Goal: Transaction & Acquisition: Purchase product/service

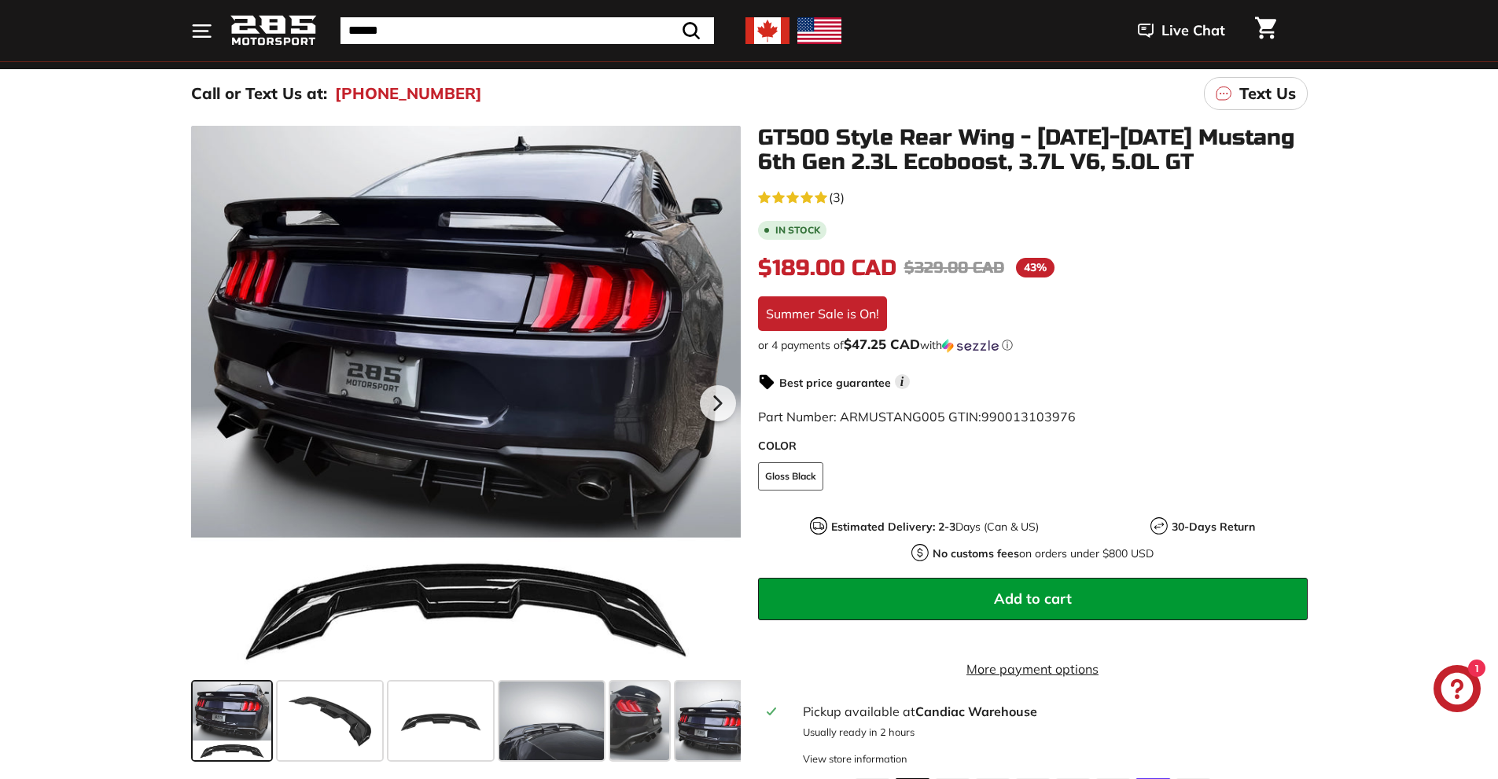
scroll to position [315, 0]
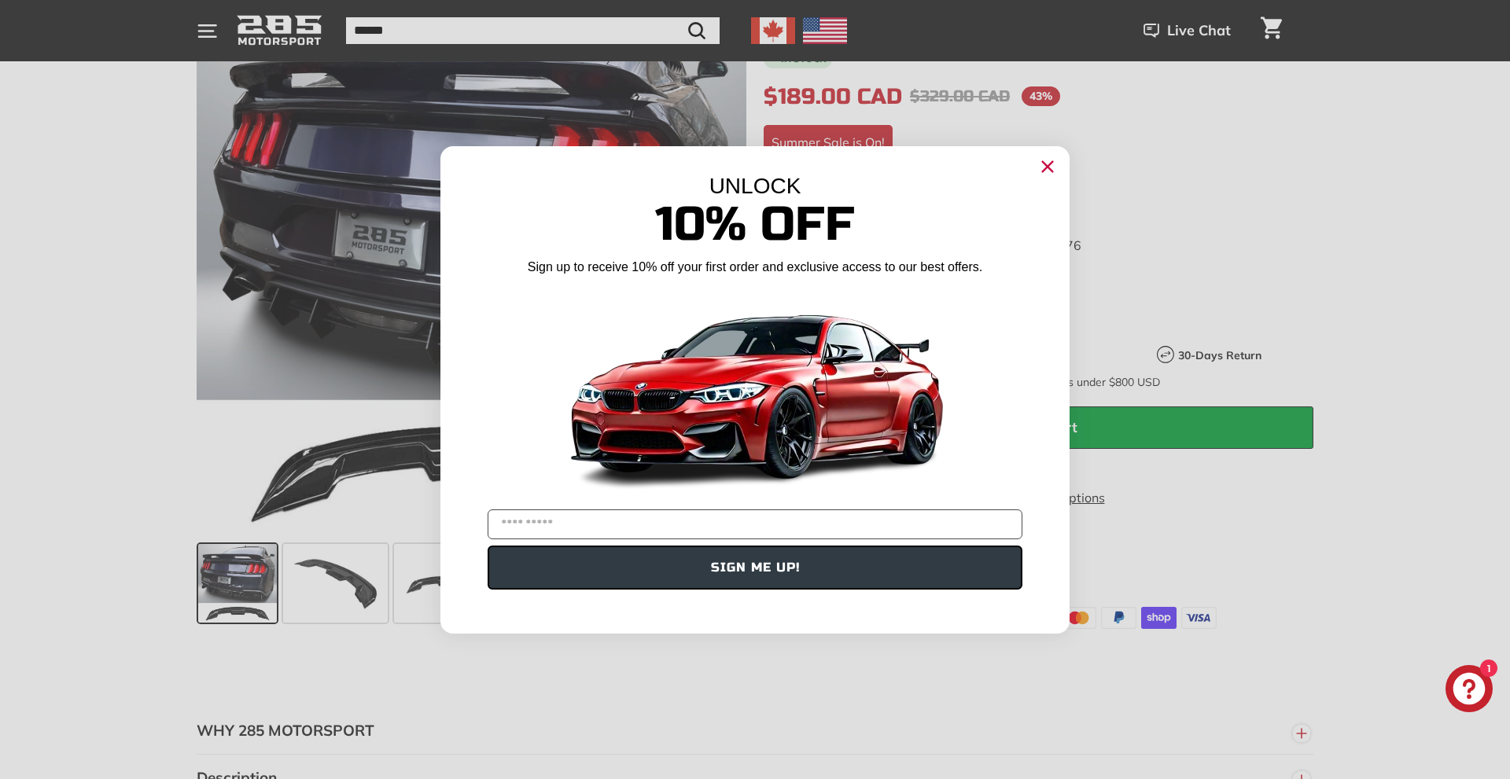
click at [1044, 168] on circle "Close dialog" at bounding box center [1048, 166] width 24 height 24
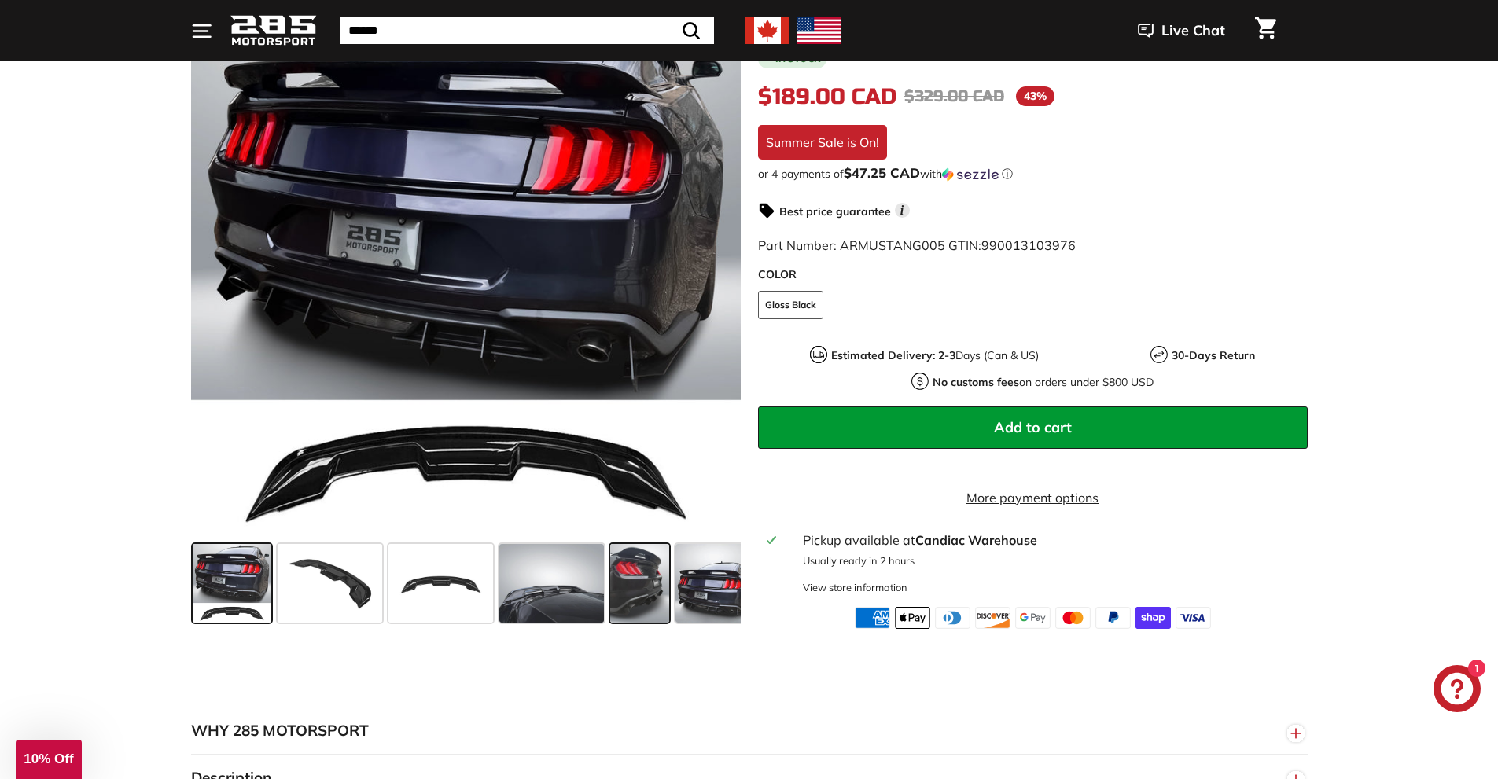
click at [613, 613] on span at bounding box center [639, 583] width 59 height 79
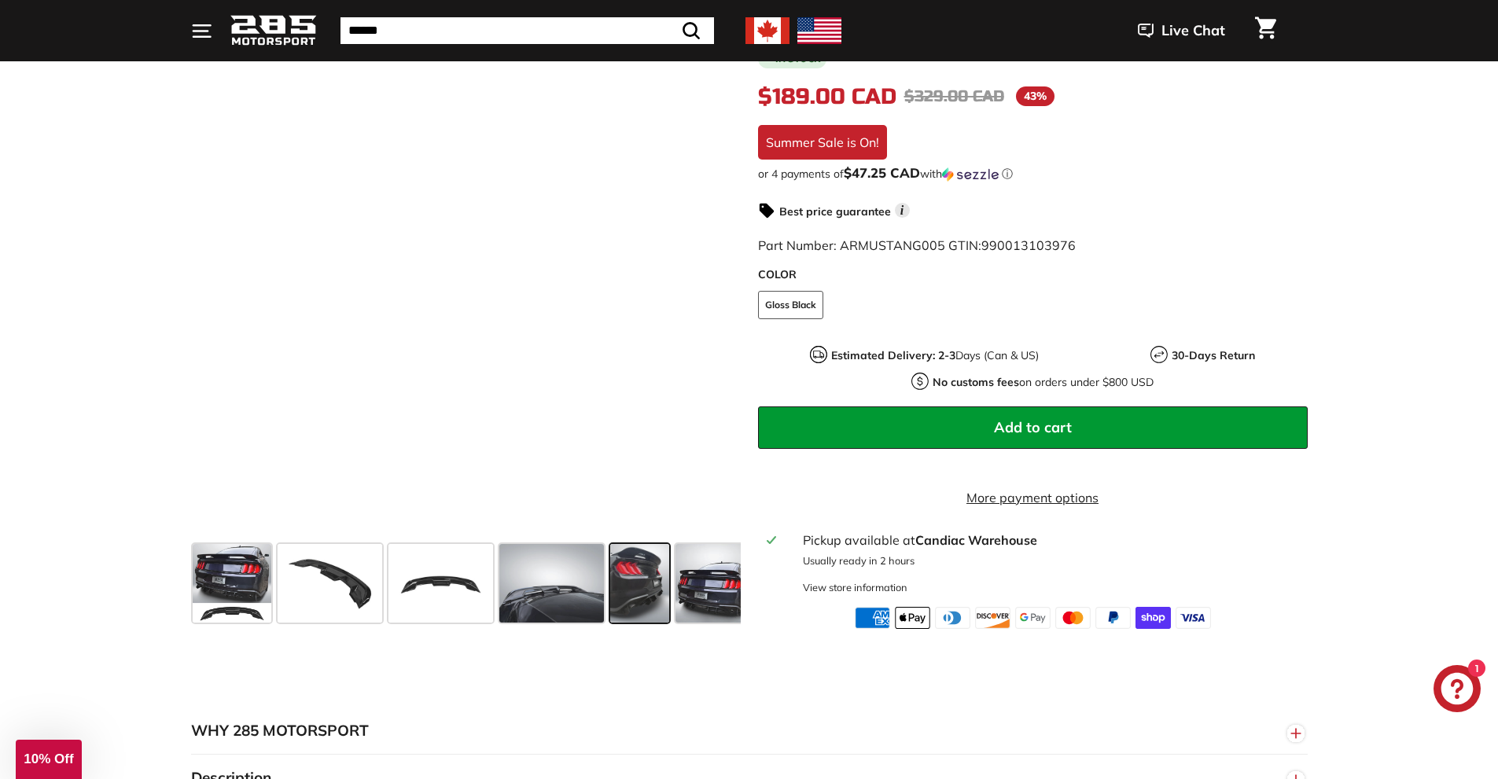
scroll to position [236, 0]
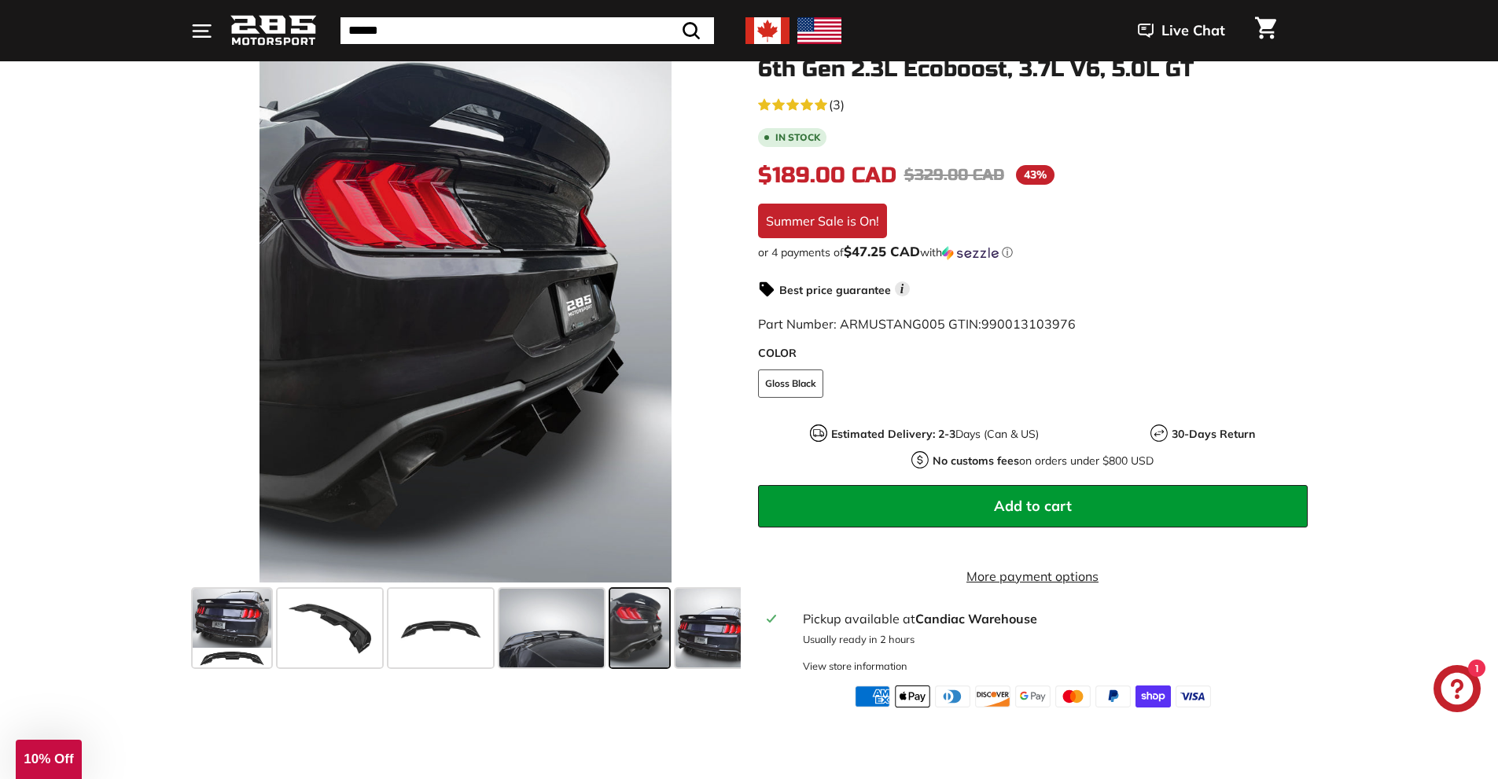
click at [743, 637] on div "GT500 Style Rear Wing - [DATE]-[DATE] Mustang 6th Gen 2.3L Ecoboost, 3.7L V6, 5…" at bounding box center [1024, 370] width 567 height 675
click at [718, 634] on span at bounding box center [715, 628] width 79 height 79
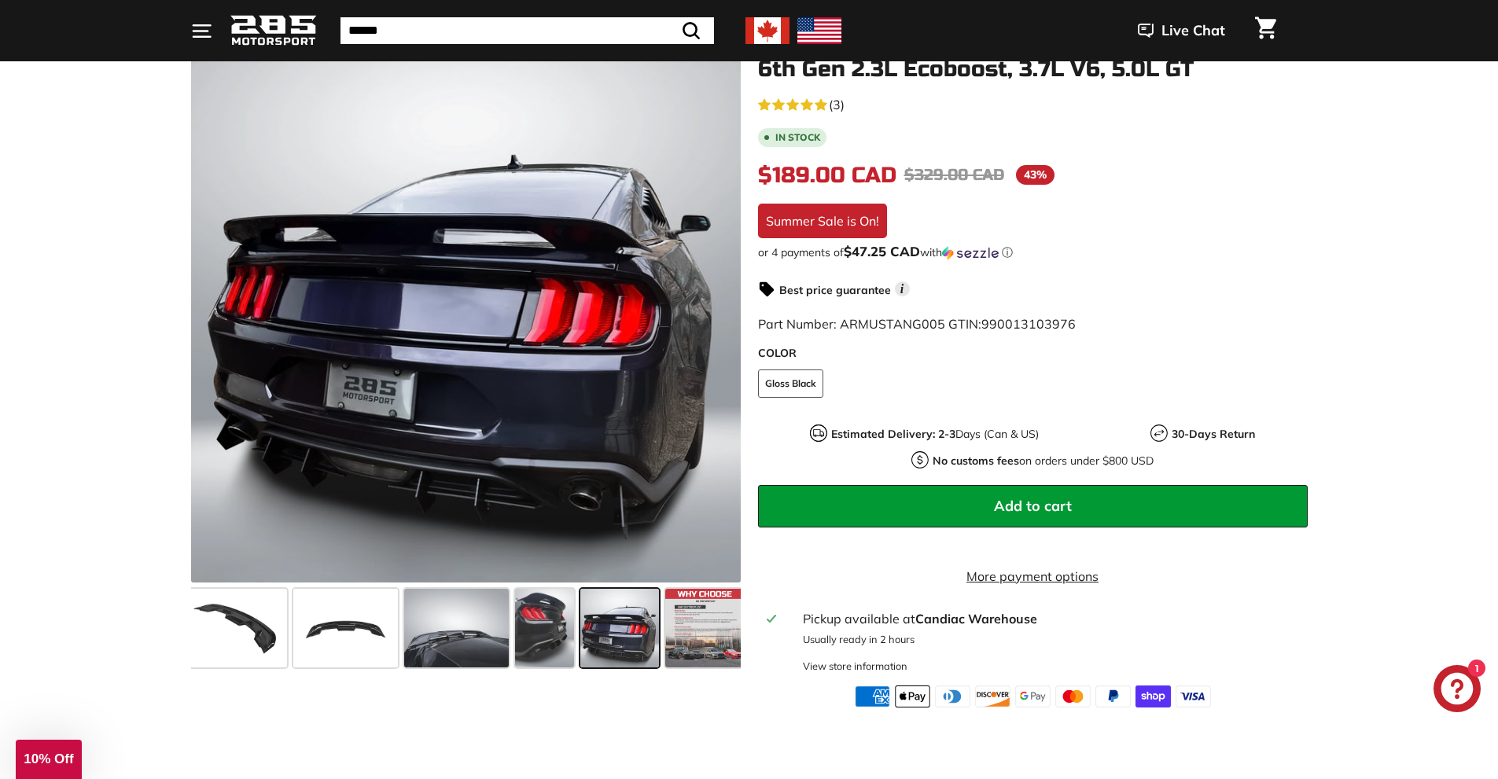
scroll to position [0, 102]
click at [699, 612] on span at bounding box center [698, 628] width 79 height 79
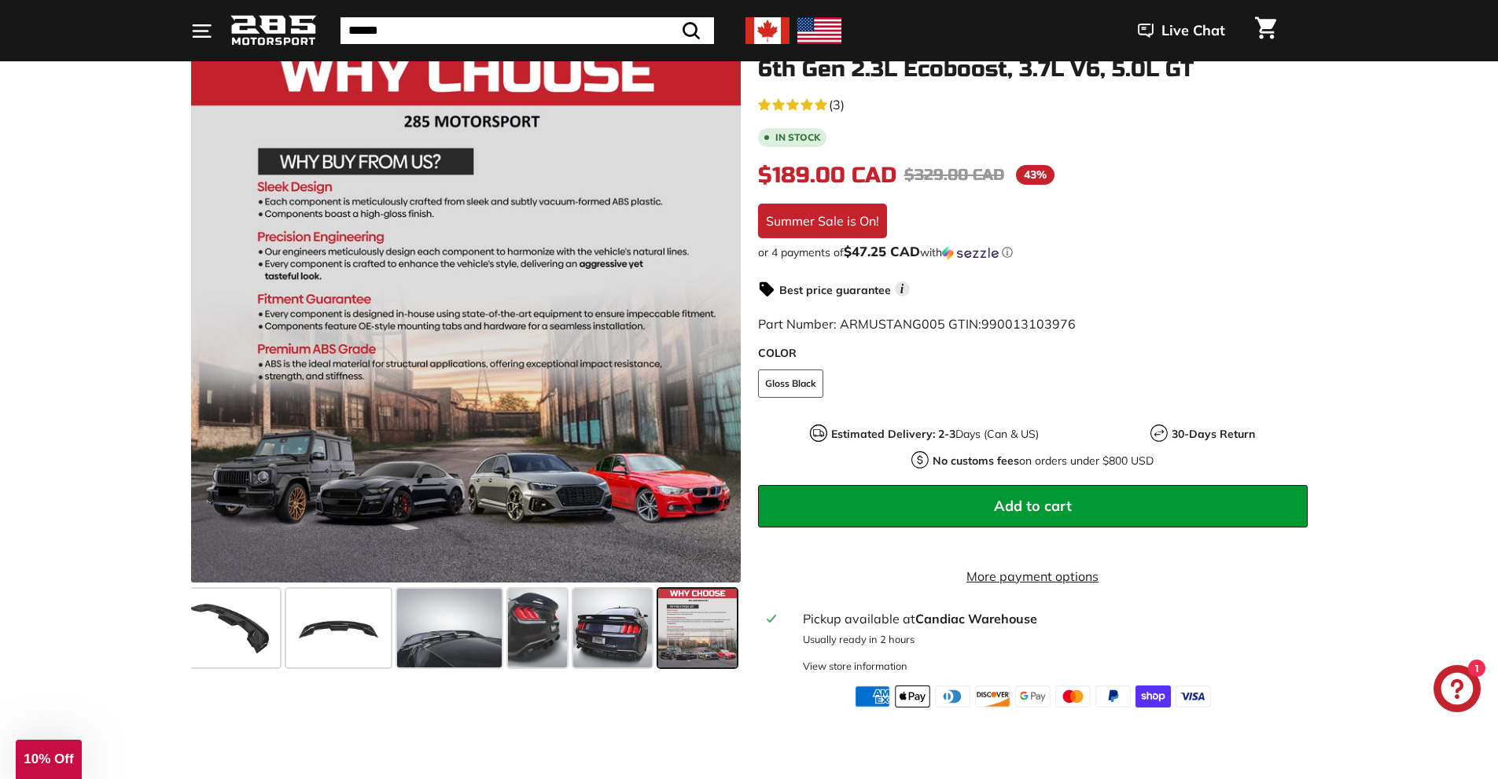
click at [699, 612] on span at bounding box center [697, 628] width 79 height 79
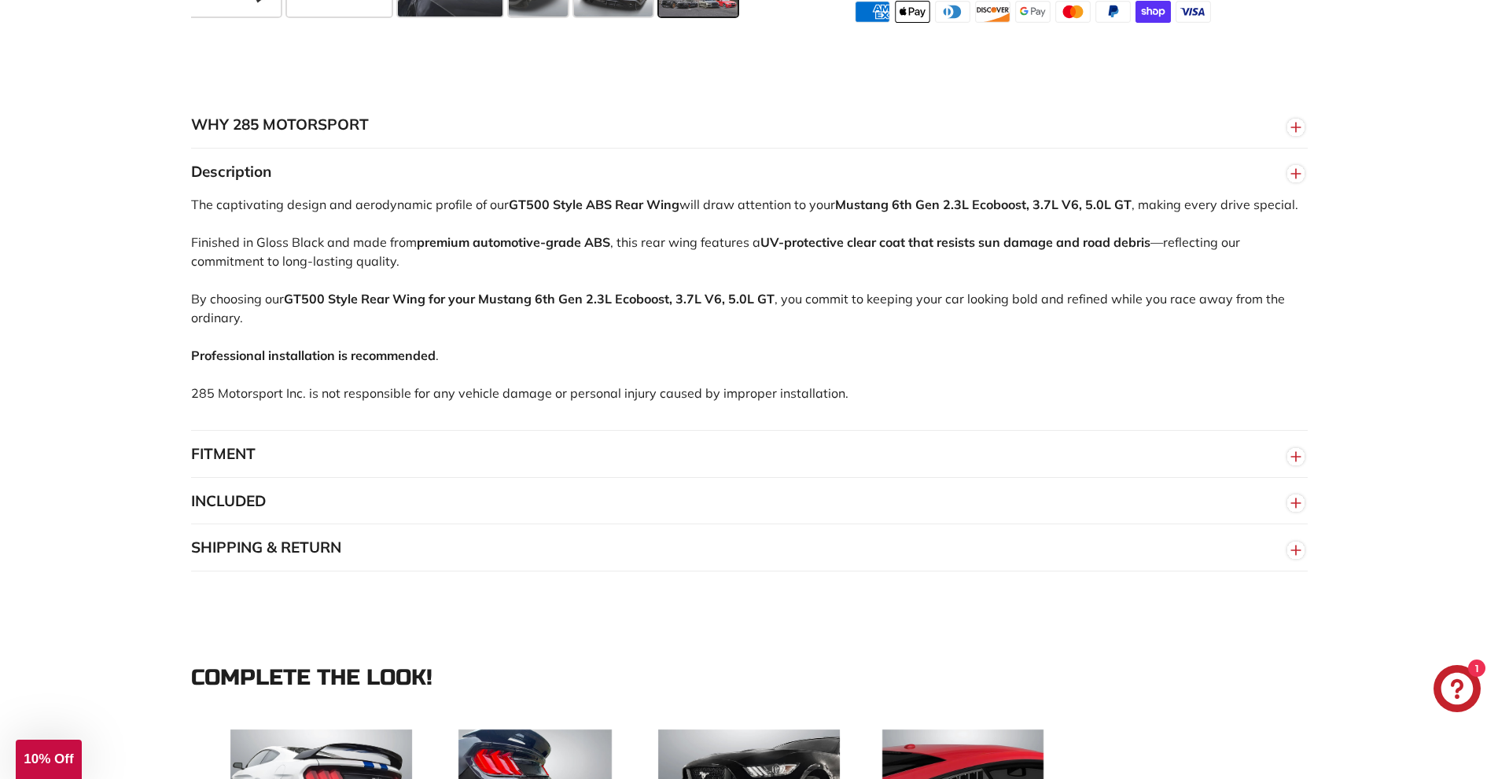
scroll to position [944, 0]
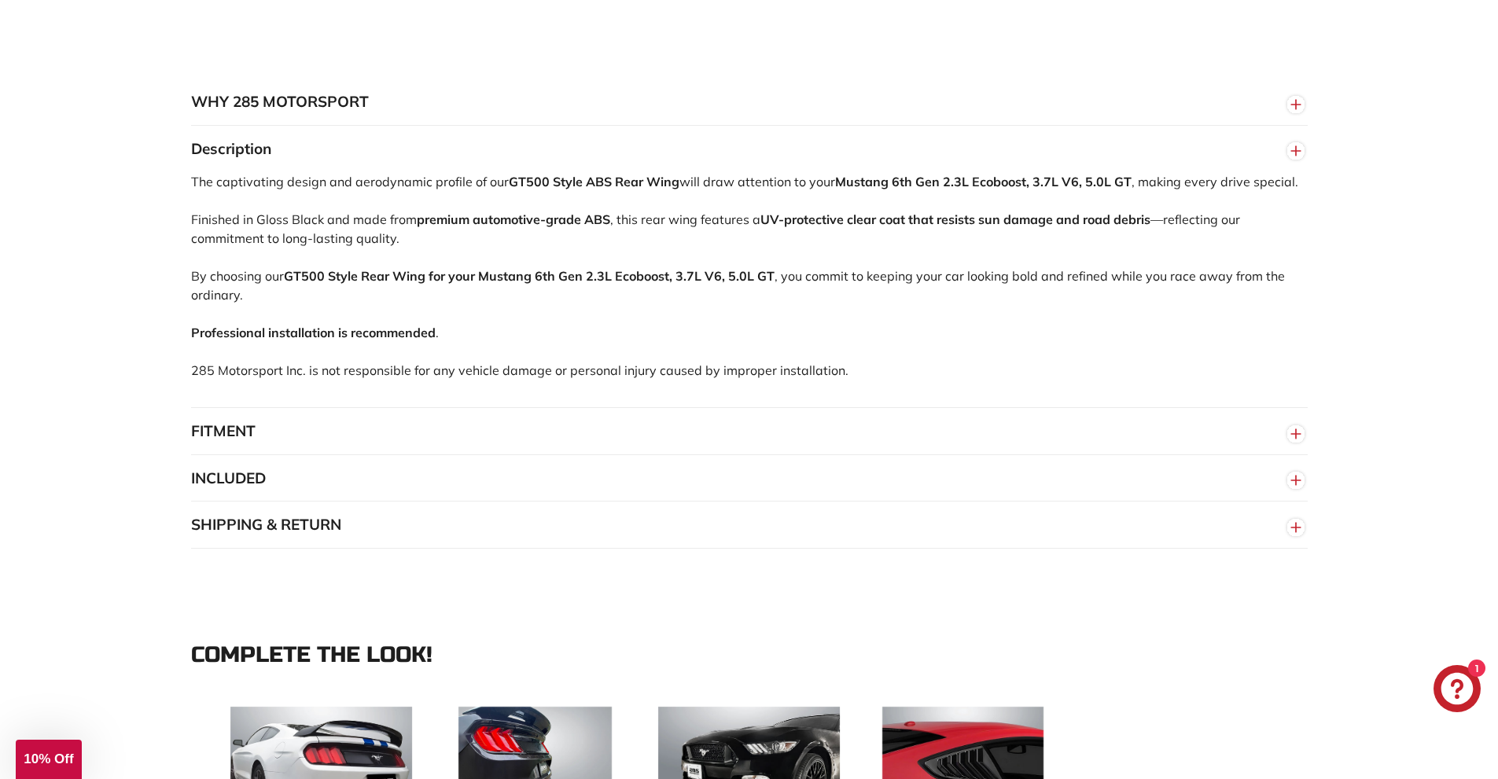
click at [685, 448] on button "FITMENT" at bounding box center [749, 431] width 1117 height 47
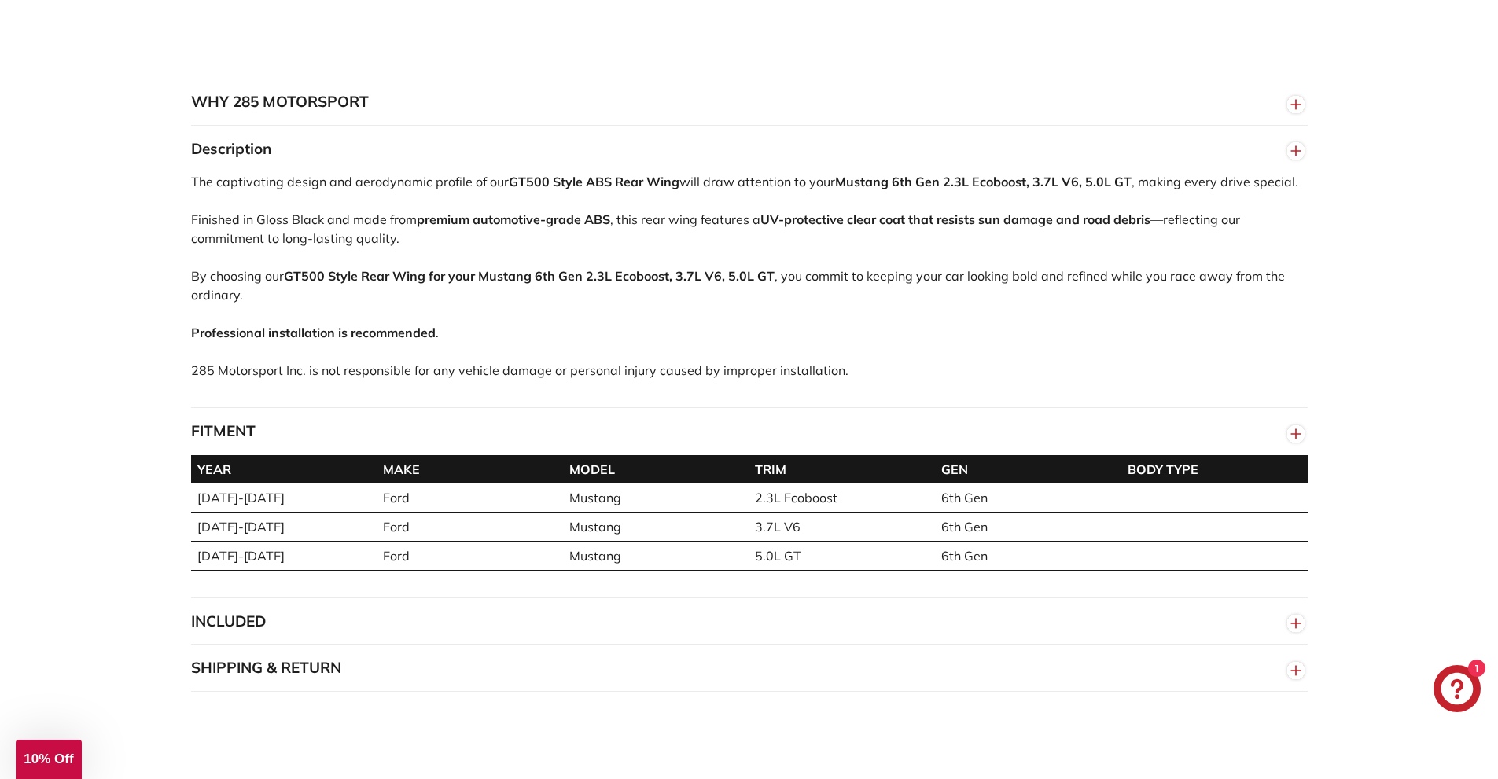
click at [685, 448] on button "FITMENT" at bounding box center [749, 431] width 1117 height 47
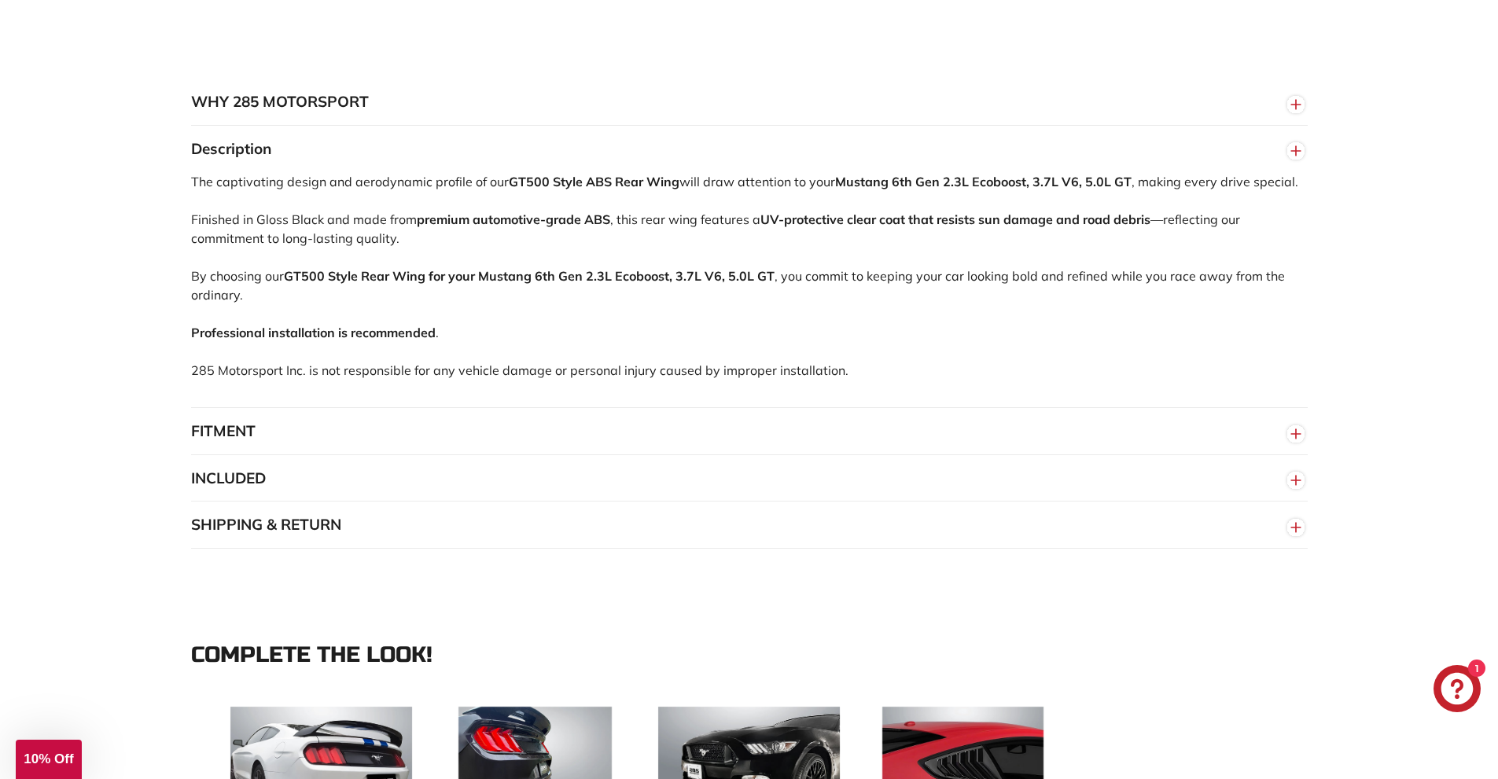
click at [464, 476] on button "INCLUDED" at bounding box center [749, 478] width 1117 height 47
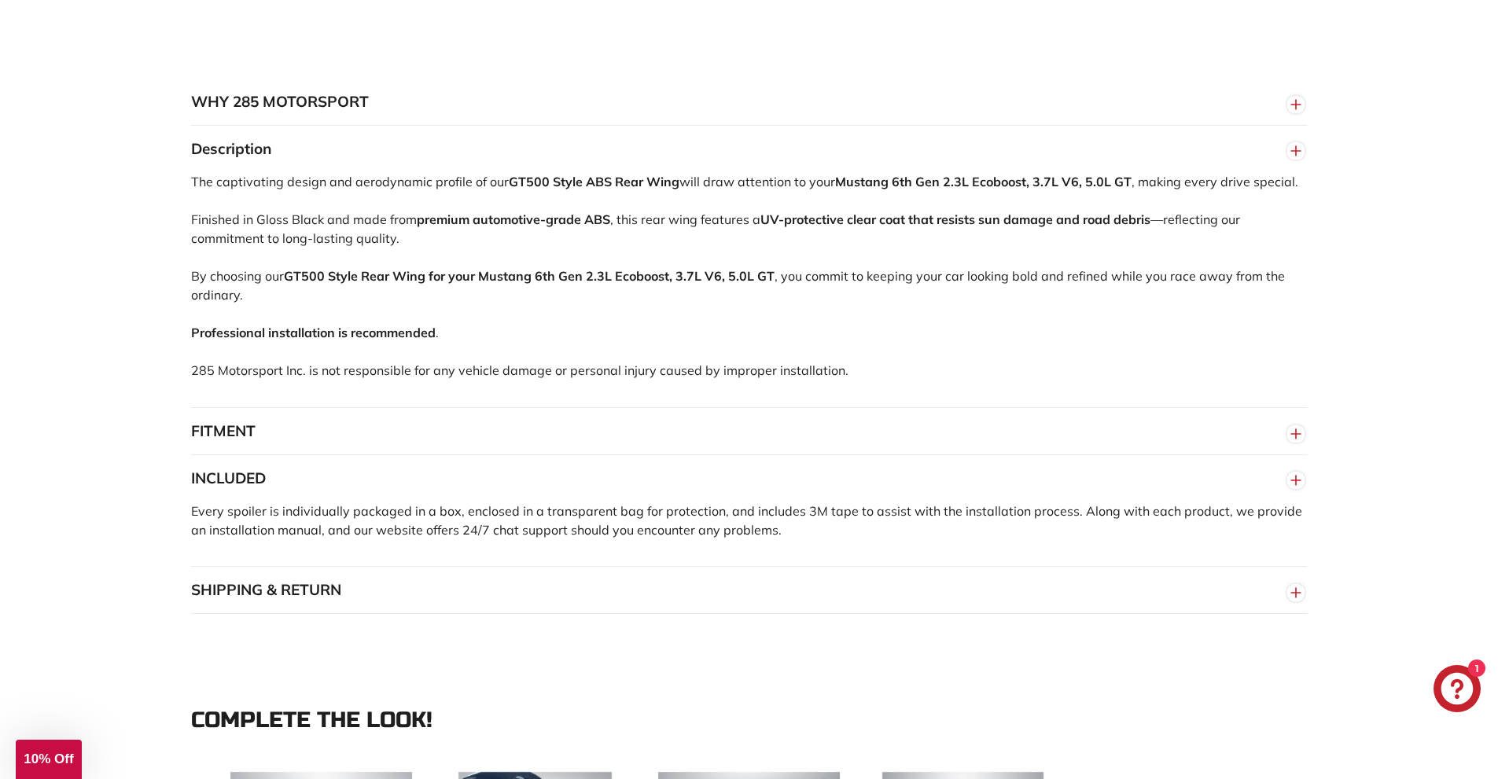
click at [447, 483] on button "INCLUDED" at bounding box center [749, 478] width 1117 height 47
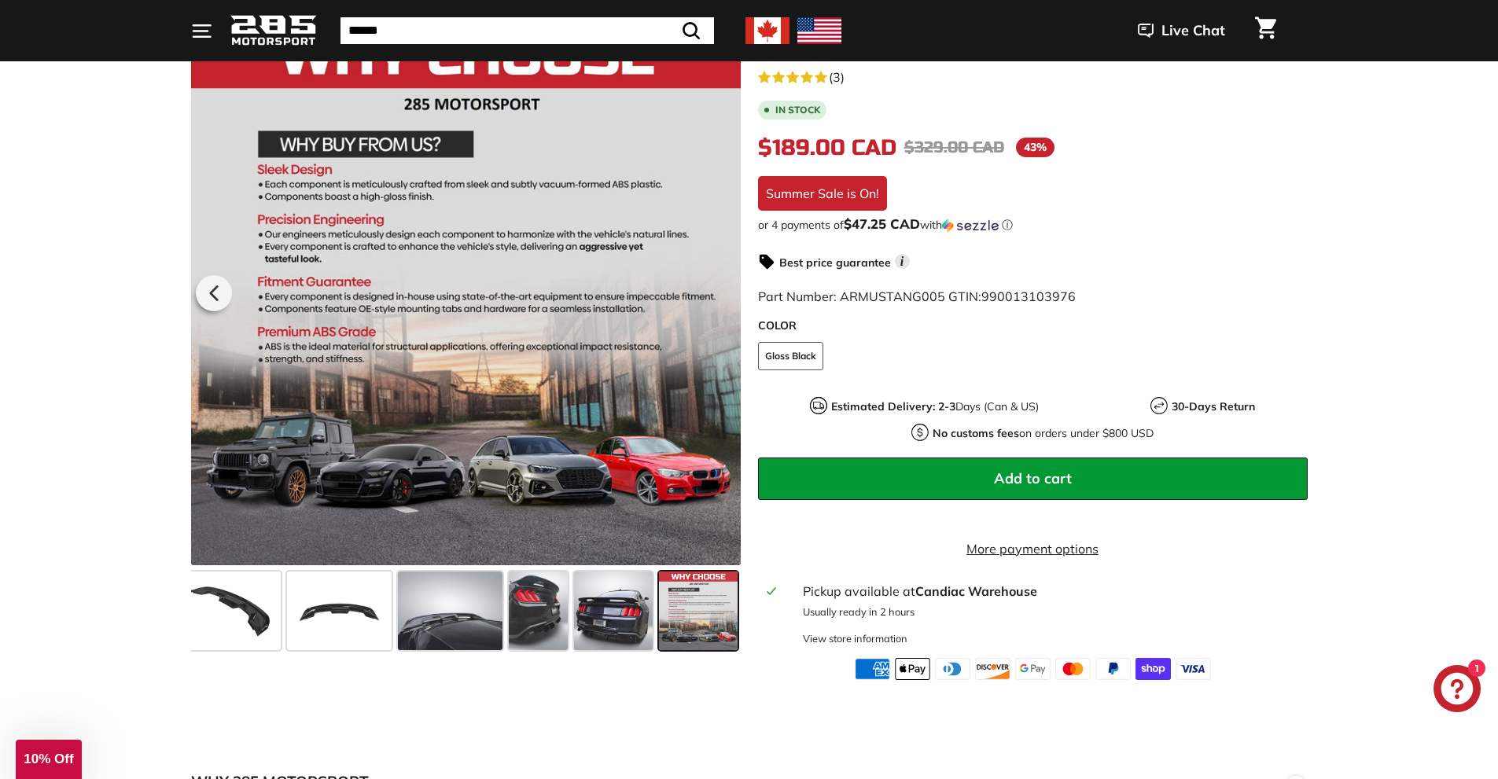
scroll to position [393, 0]
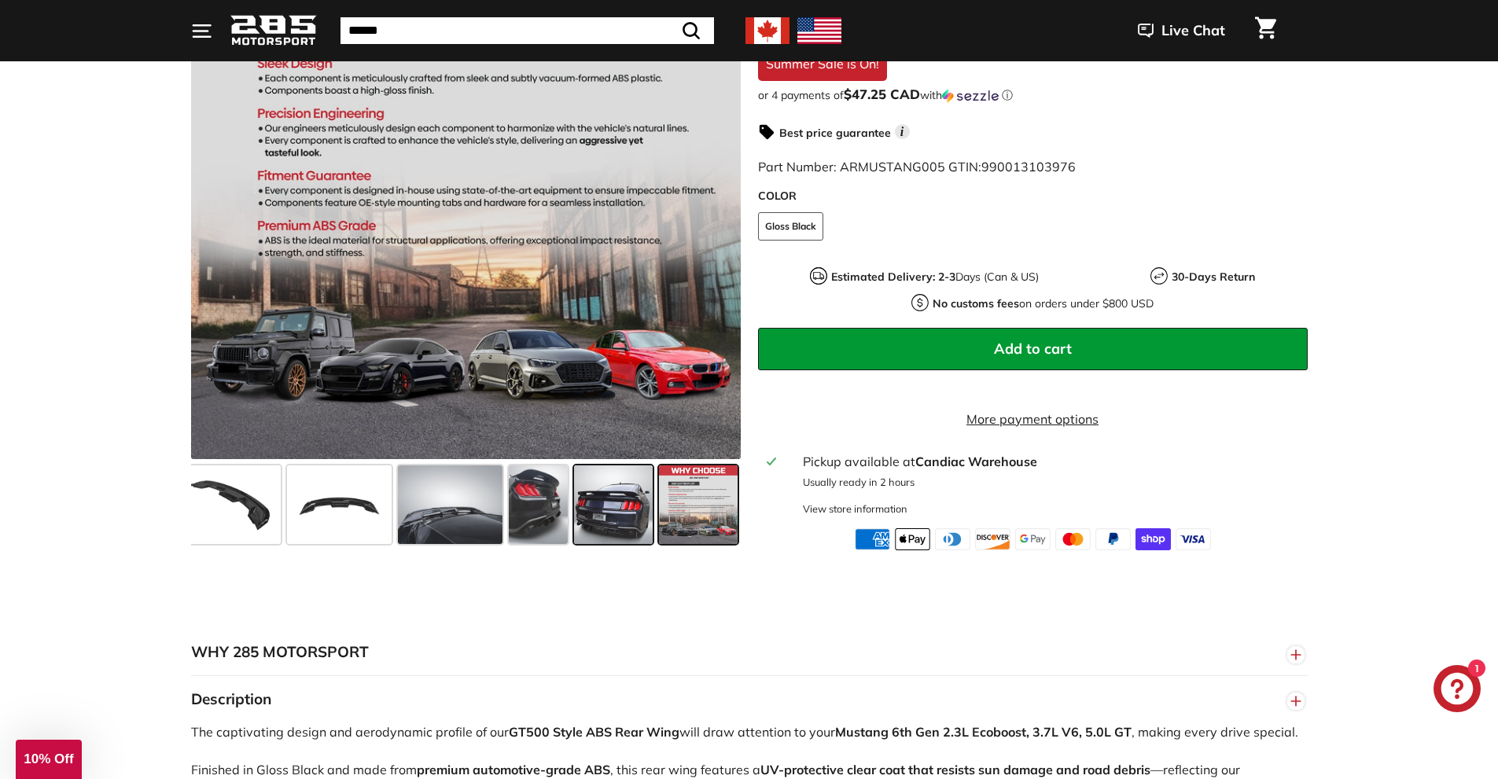
click at [609, 517] on span at bounding box center [613, 505] width 79 height 79
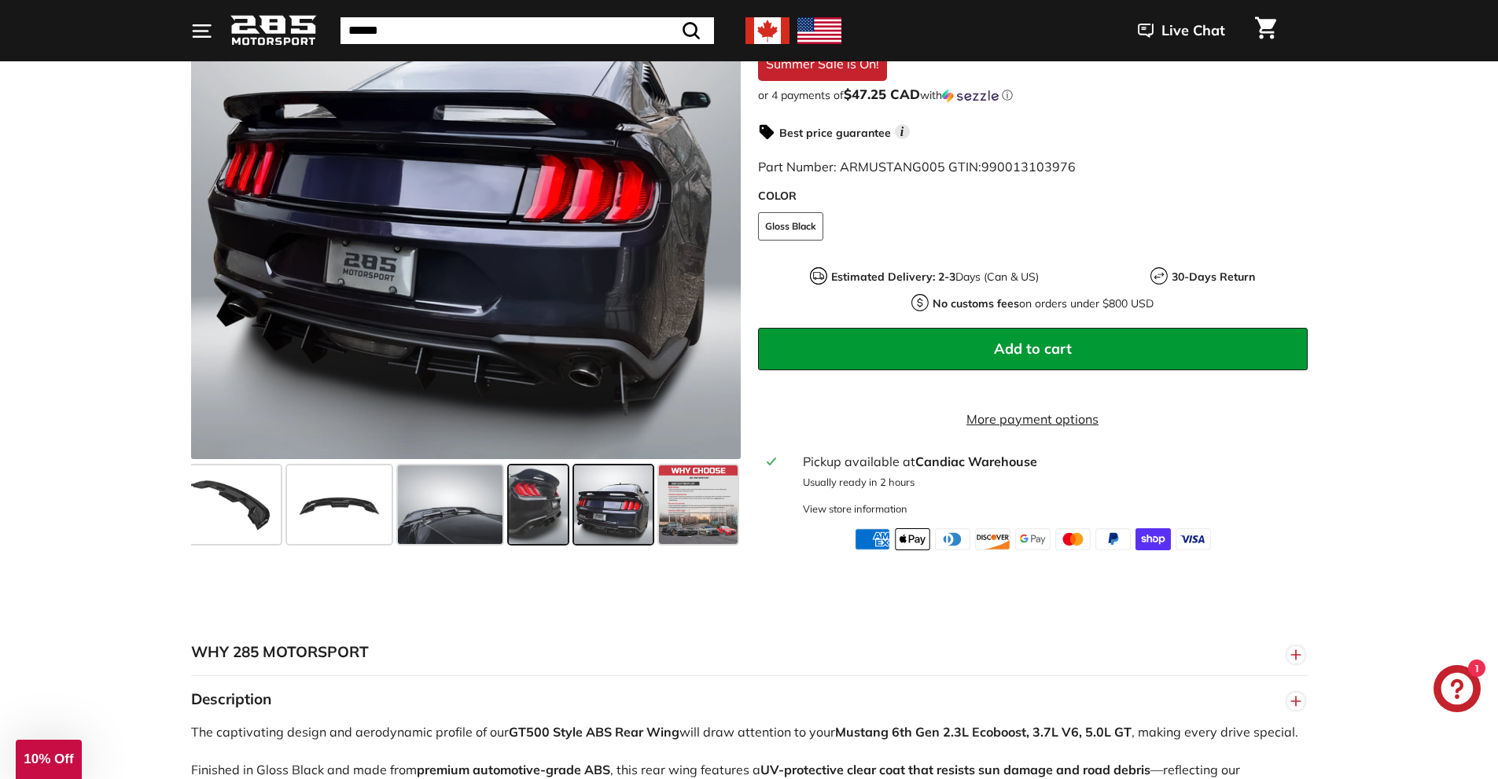
click at [519, 528] on span at bounding box center [538, 505] width 59 height 79
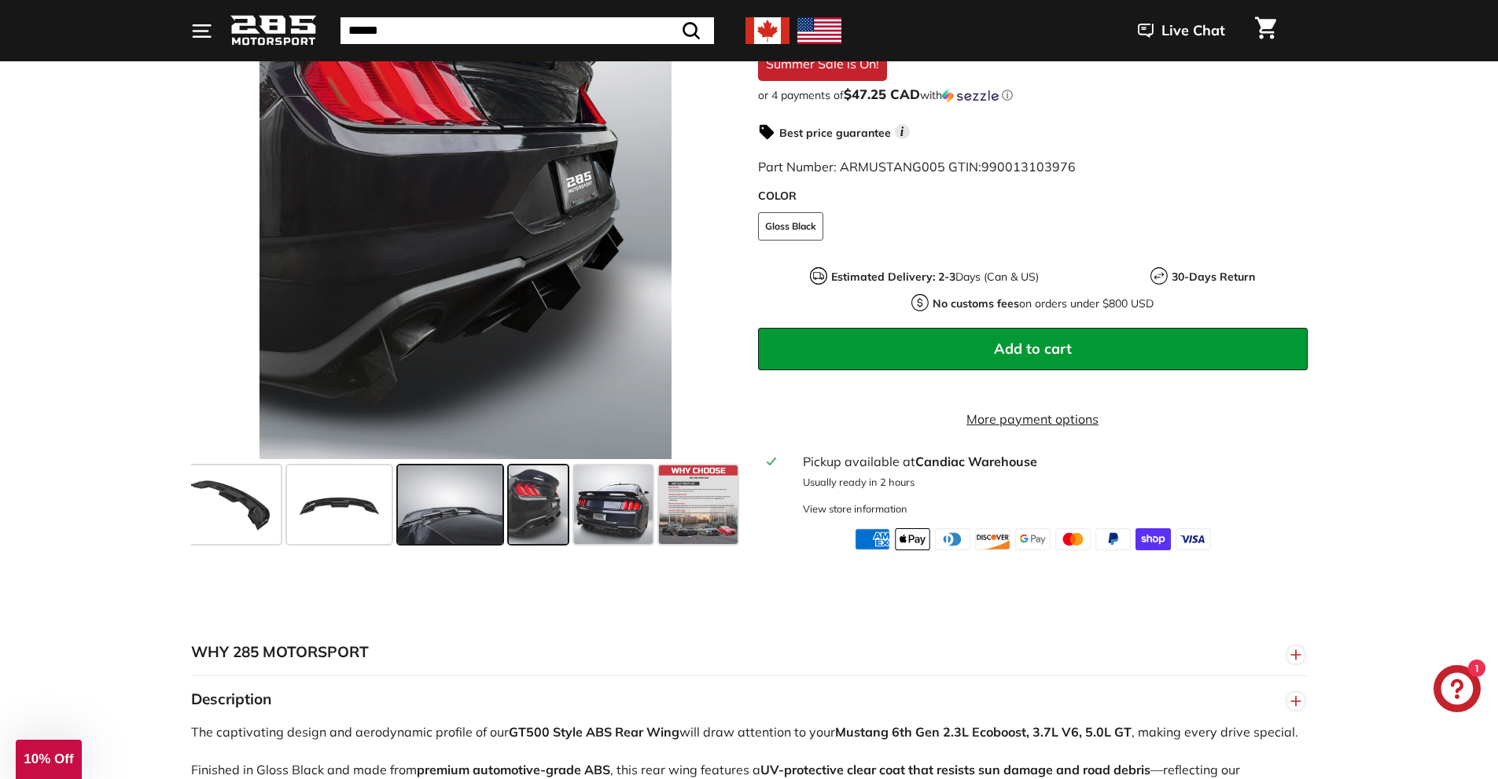
click at [453, 531] on span at bounding box center [450, 505] width 105 height 79
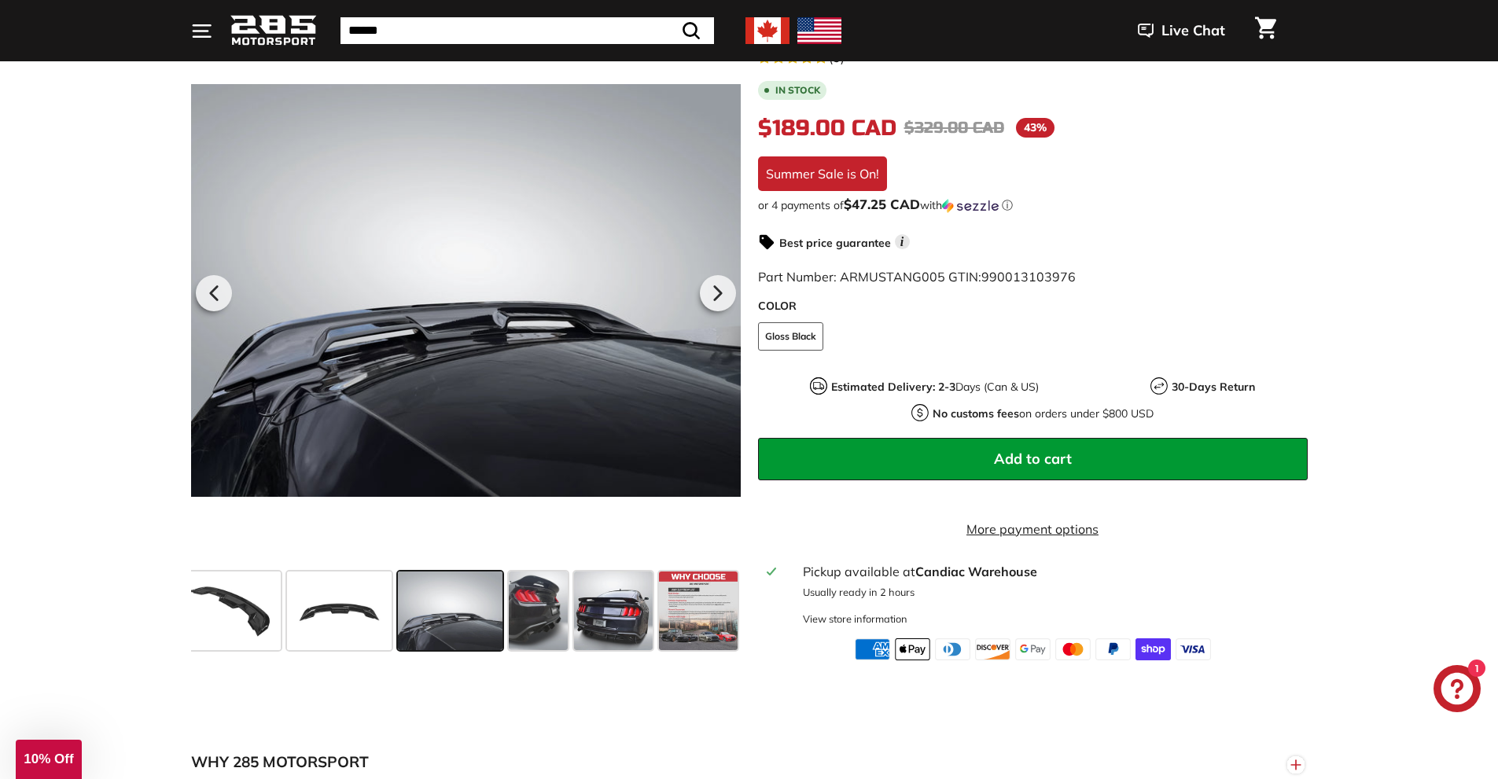
scroll to position [236, 0]
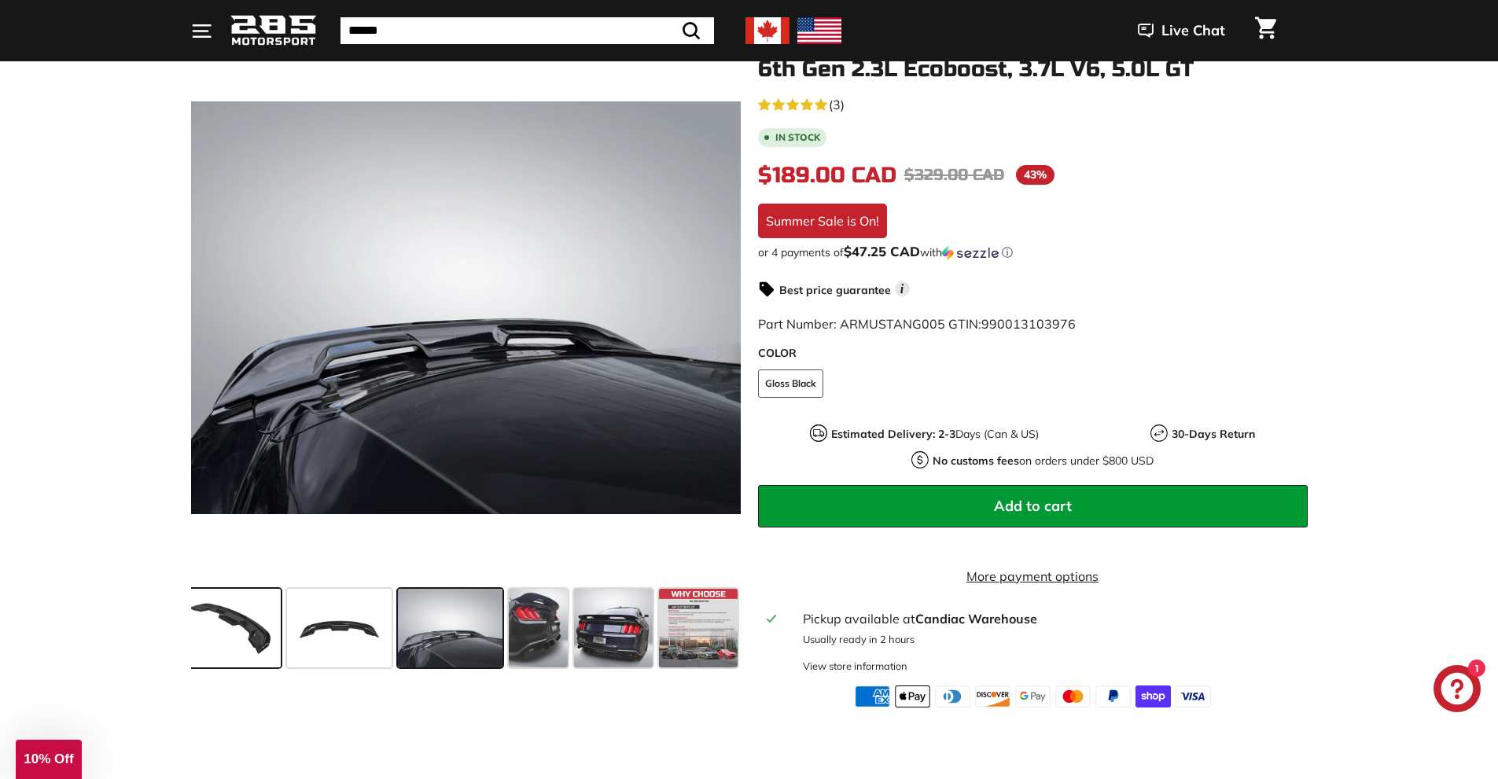
click at [230, 625] on span at bounding box center [228, 628] width 105 height 79
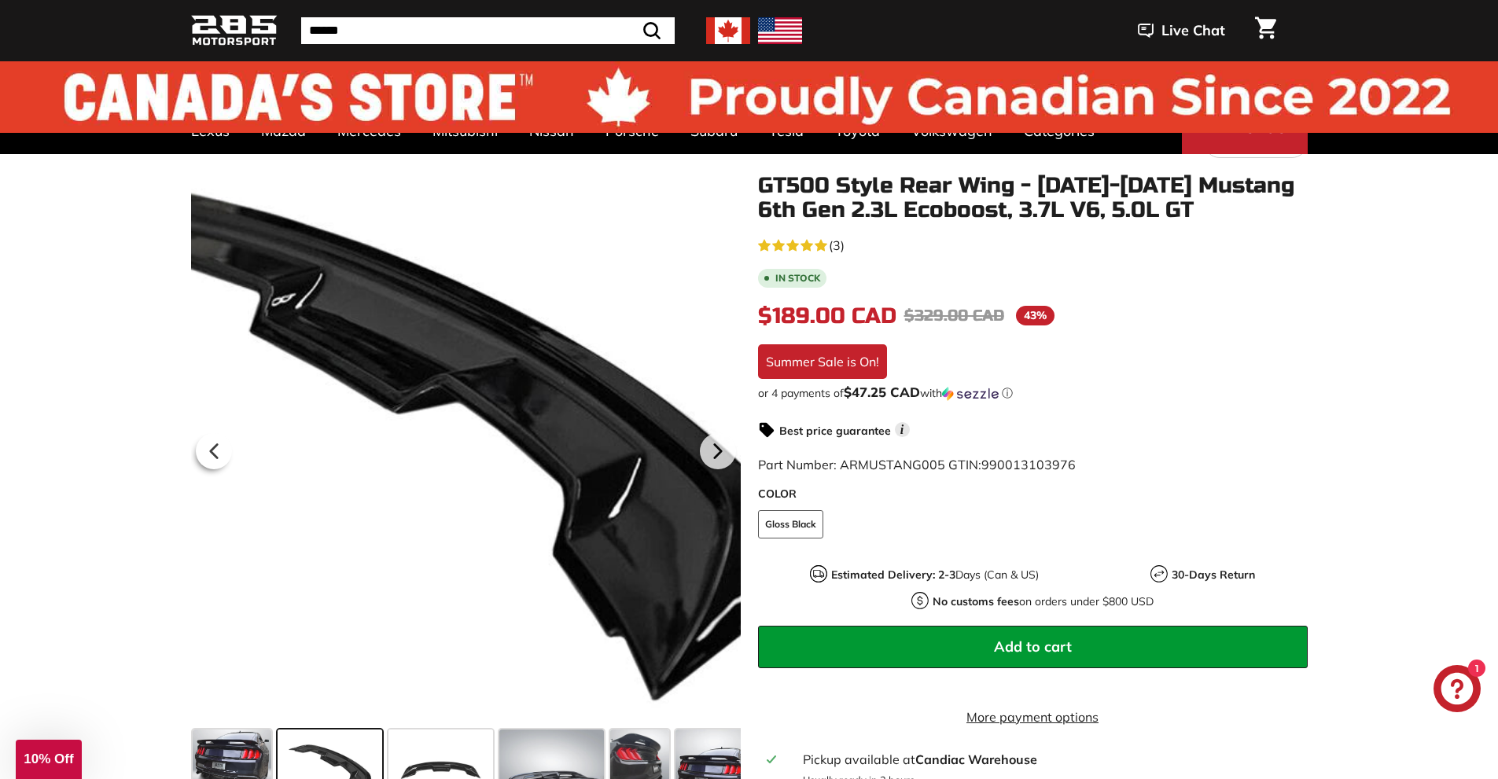
scroll to position [0, 0]
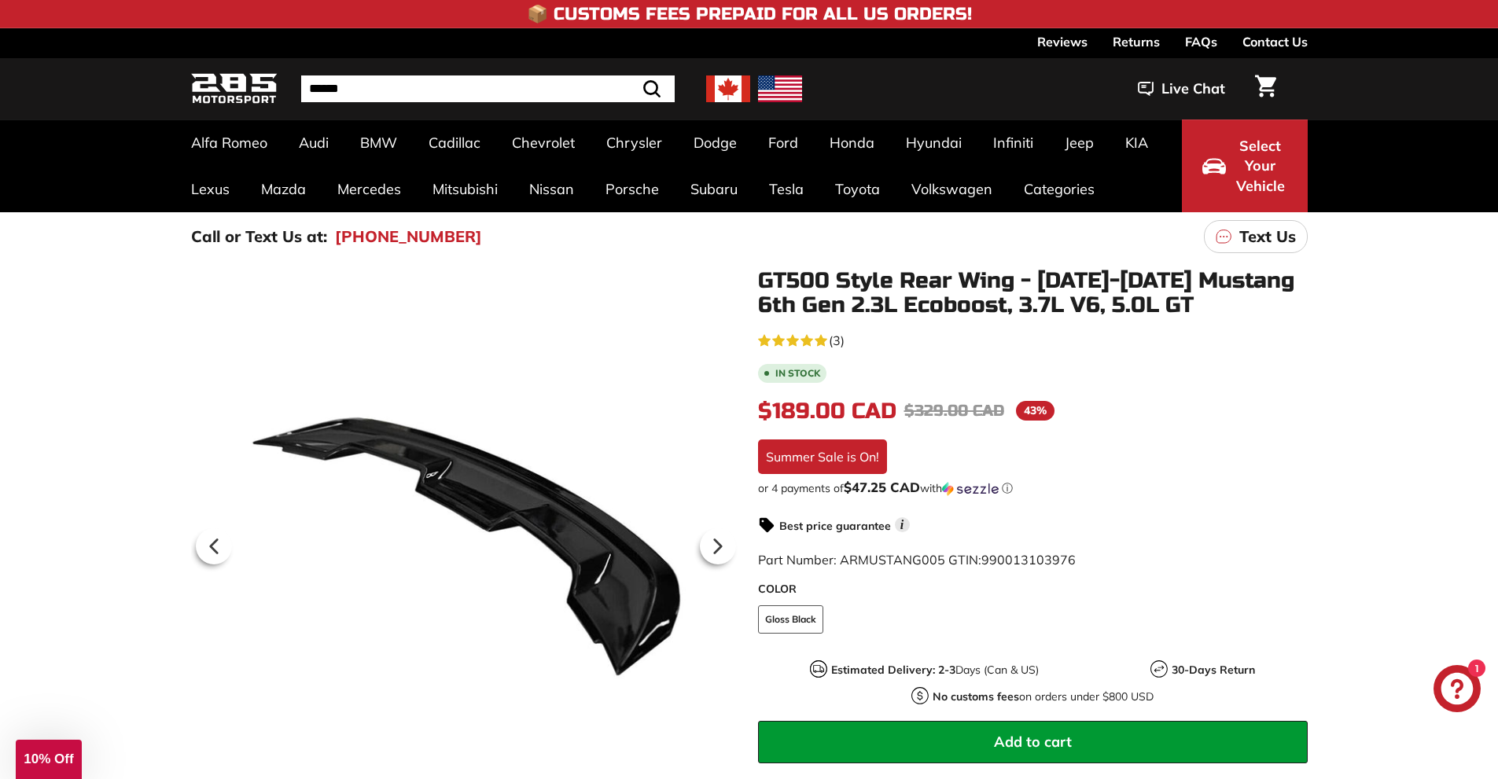
drag, startPoint x: 902, startPoint y: 484, endPoint x: 904, endPoint y: 472, distance: 12.0
